Goal: Find specific page/section: Find specific page/section

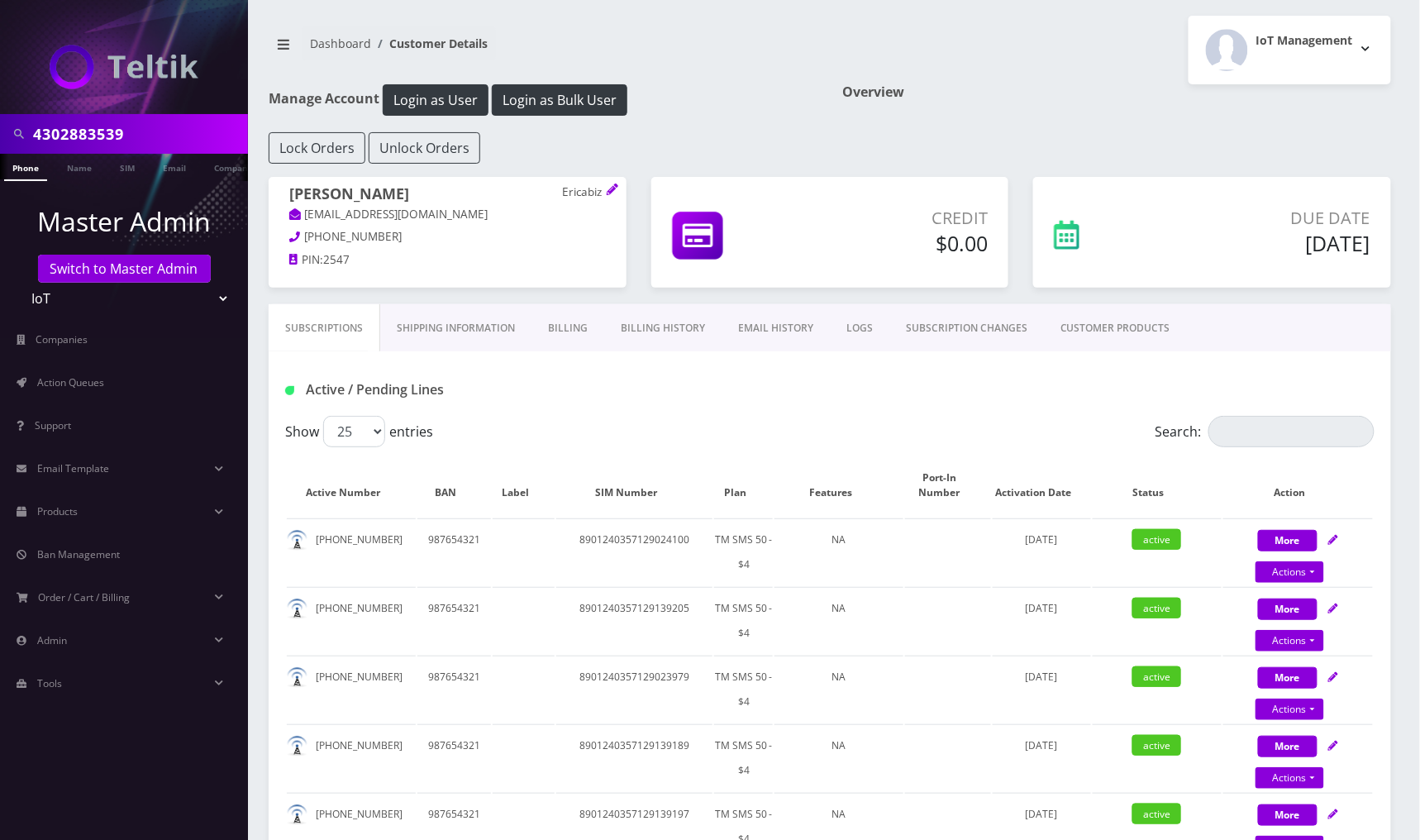
click at [841, 408] on div "Active / Pending Lines" at bounding box center [830, 383] width 1122 height 65
click at [215, 297] on select "Teltik Production My Link Mobile VennMobile Unlimited Advanced LTE Rexing Inc D…" at bounding box center [124, 298] width 211 height 31
click at [219, 215] on p "Master Admin" at bounding box center [124, 222] width 248 height 39
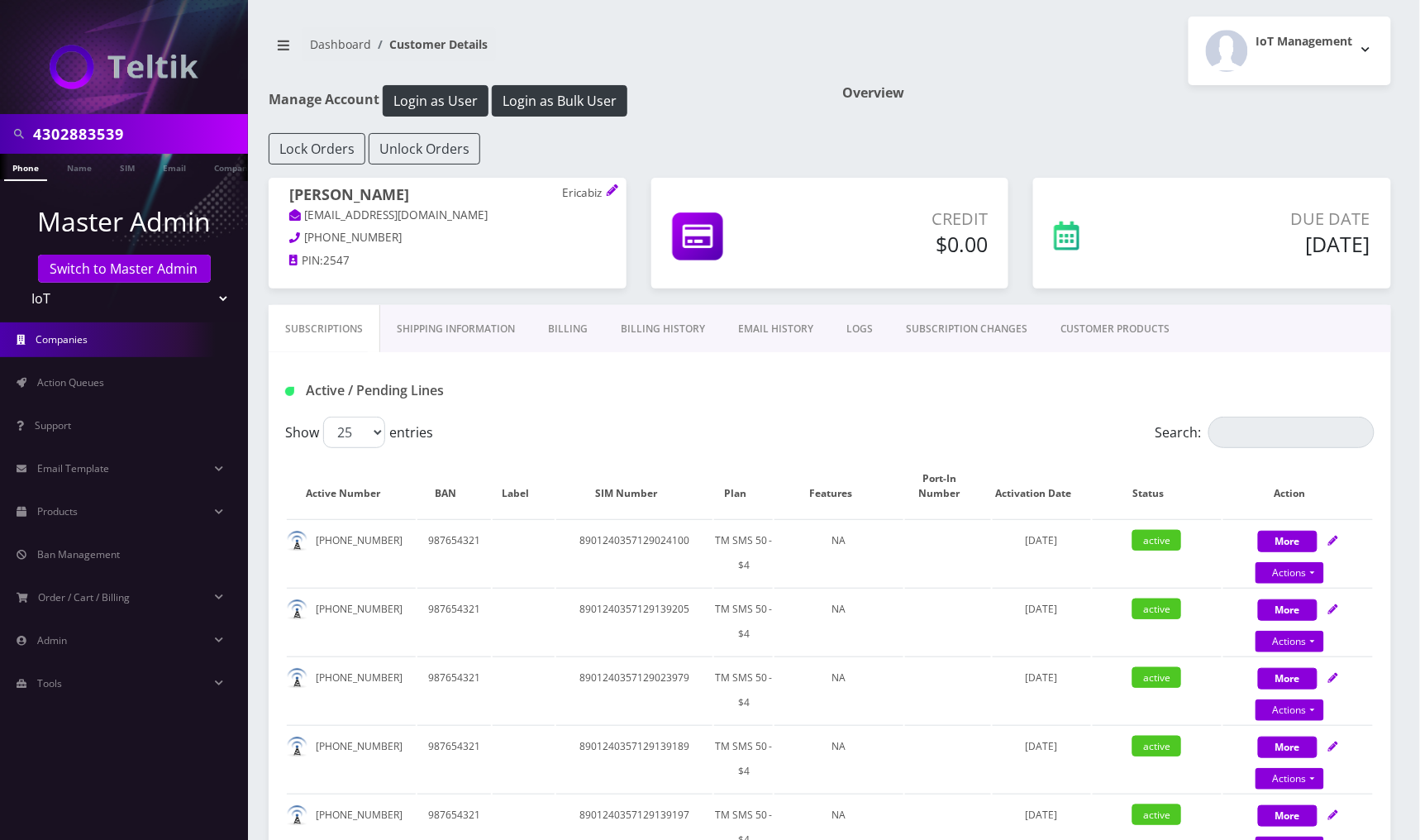
drag, startPoint x: 205, startPoint y: 303, endPoint x: 229, endPoint y: 329, distance: 35.4
click at [206, 303] on select "Teltik Production My Link Mobile VennMobile Unlimited Advanced LTE Rexing Inc D…" at bounding box center [124, 298] width 211 height 31
click at [10, 207] on p "Master Admin" at bounding box center [124, 222] width 248 height 39
click at [27, 172] on link "Phone" at bounding box center [25, 167] width 43 height 27
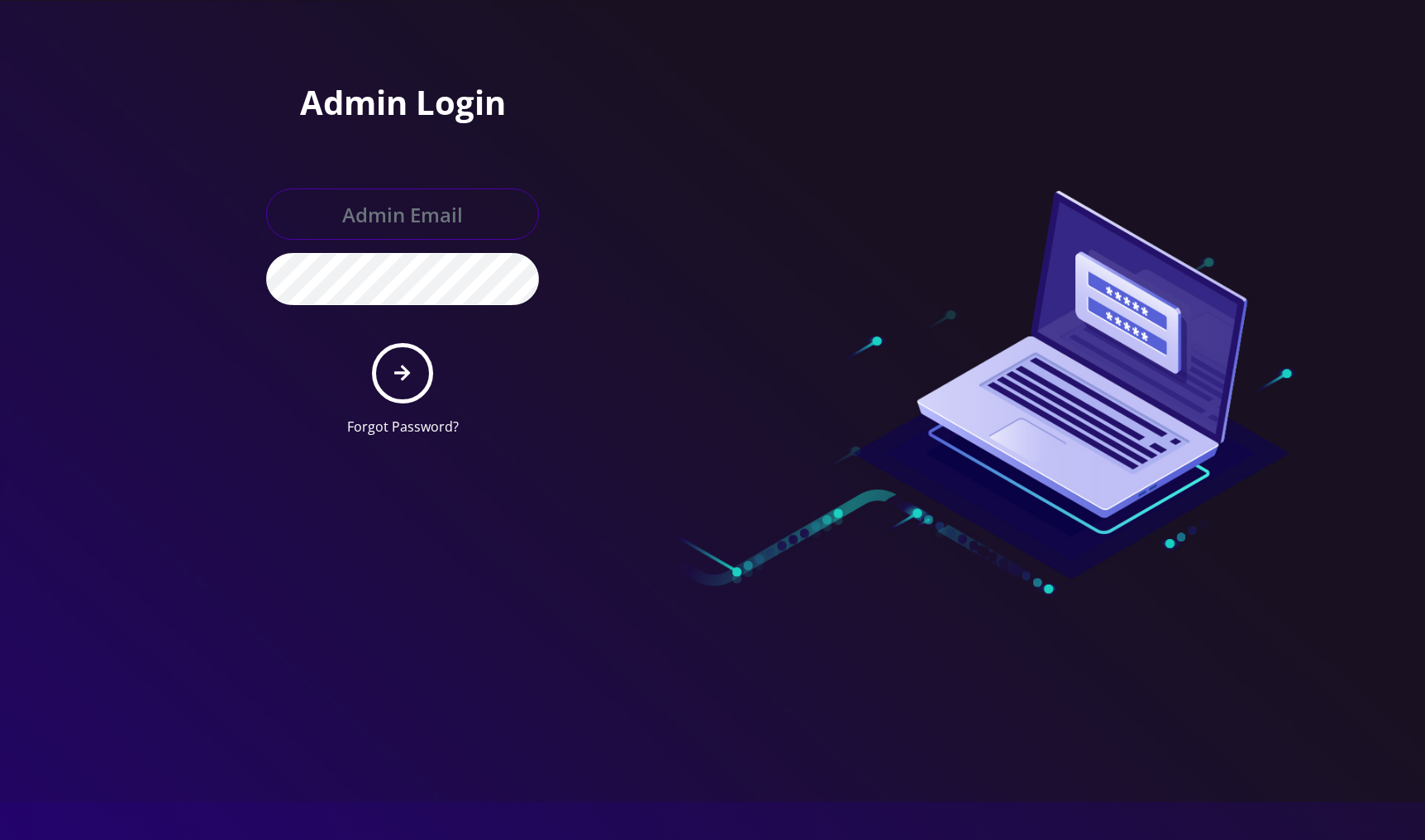
type input "jasper@britewireless.com"
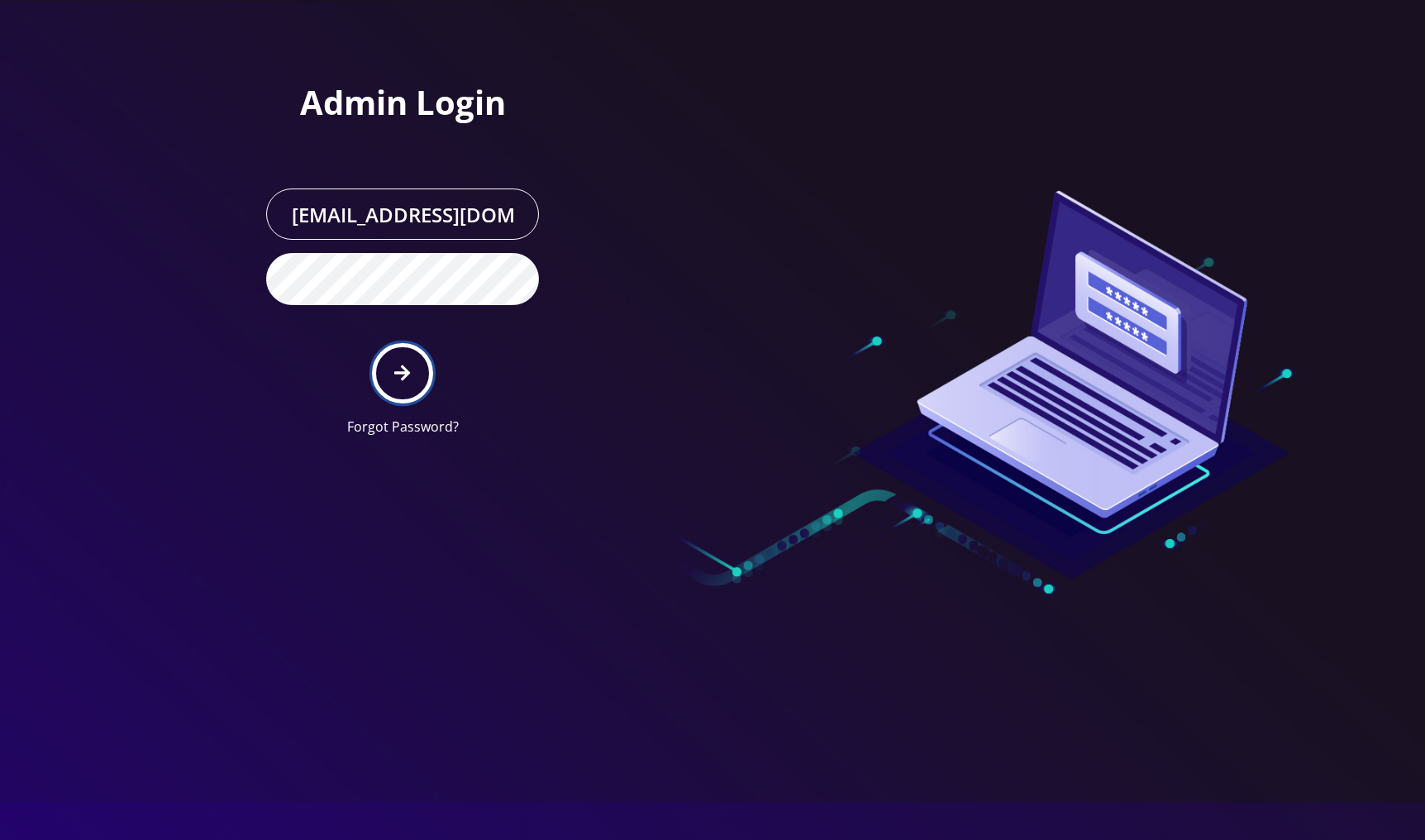
click at [416, 372] on button "submit" at bounding box center [402, 373] width 60 height 60
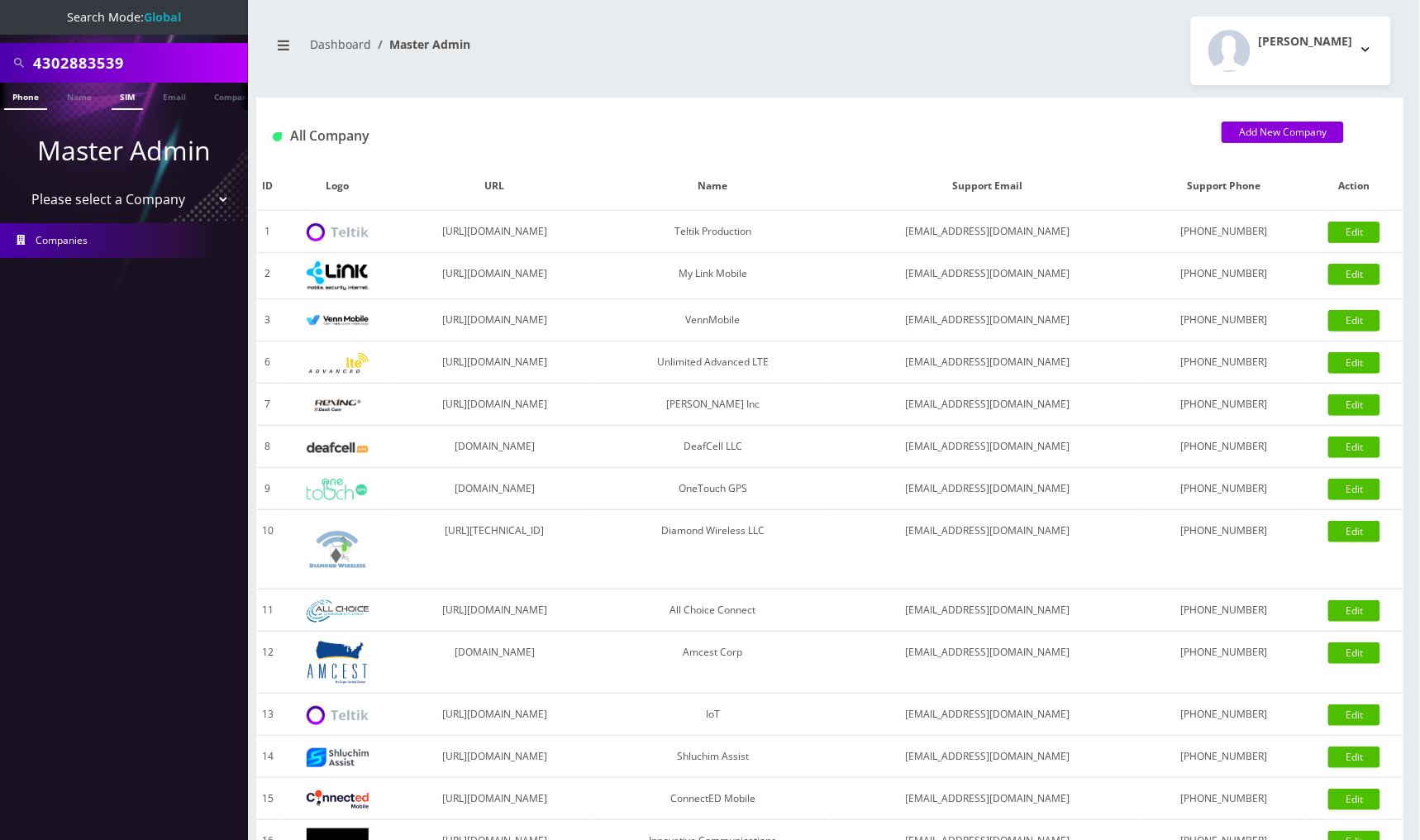
drag, startPoint x: 86, startPoint y: 96, endPoint x: 135, endPoint y: 101, distance: 49.3
click at [86, 96] on link "Name" at bounding box center [79, 95] width 41 height 25
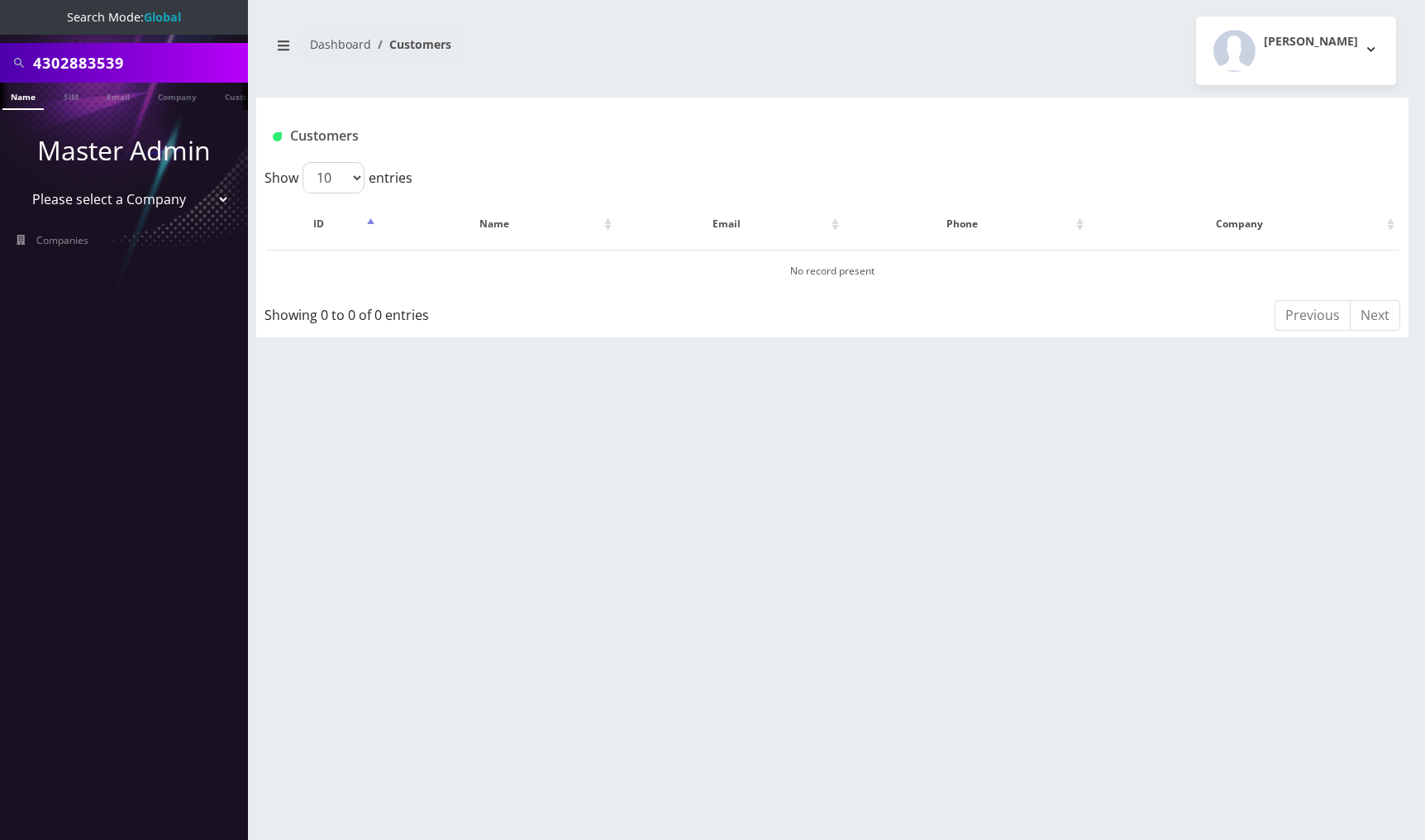
scroll to position [0, 61]
drag, startPoint x: 190, startPoint y: 56, endPoint x: 23, endPoint y: 65, distance: 167.2
click at [23, 65] on div "4302883539" at bounding box center [123, 62] width 240 height 31
type input "[PERSON_NAME]"
click at [21, 100] on link "Name" at bounding box center [18, 96] width 41 height 27
